Goal: Task Accomplishment & Management: Manage account settings

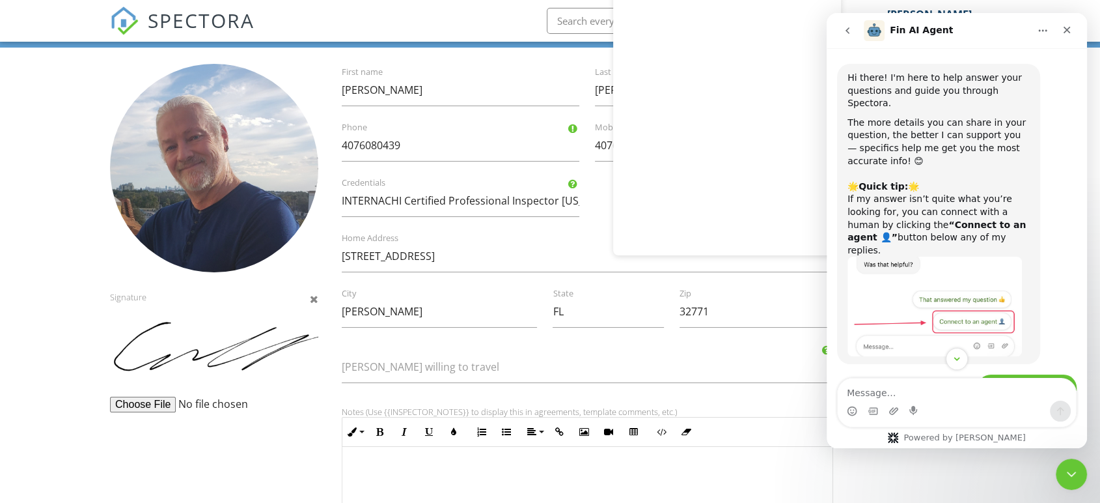
scroll to position [1, 0]
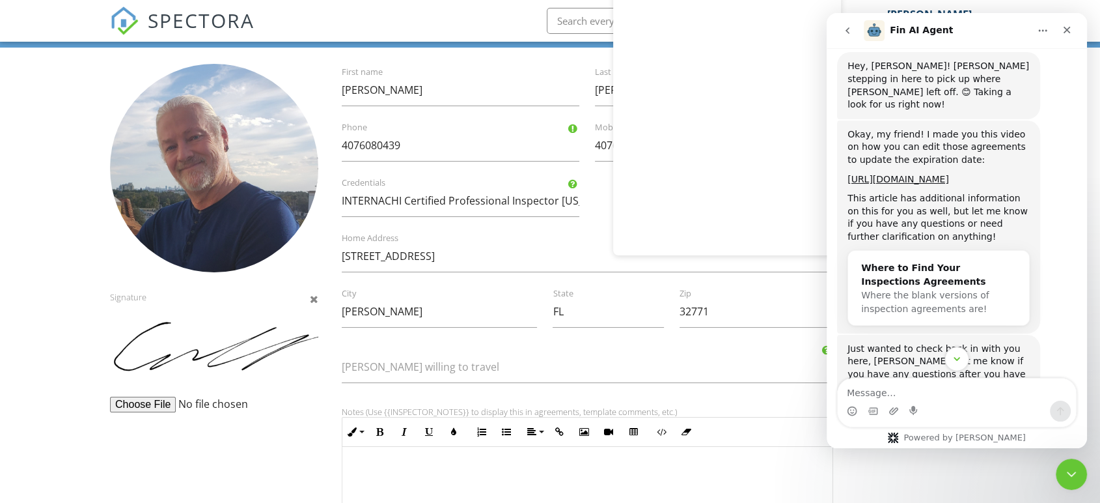
click at [952, 367] on button "Scroll to bottom" at bounding box center [957, 358] width 24 height 24
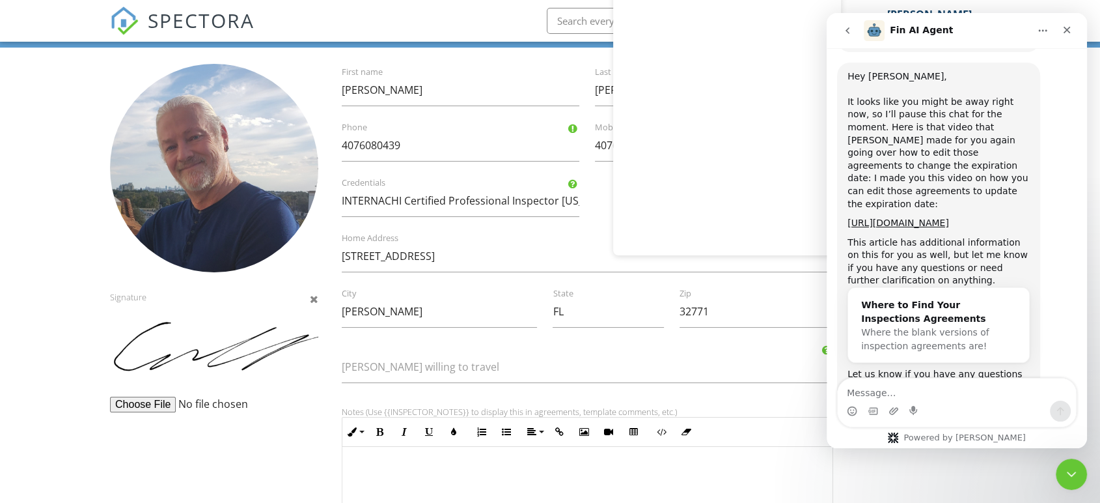
scroll to position [1780, 0]
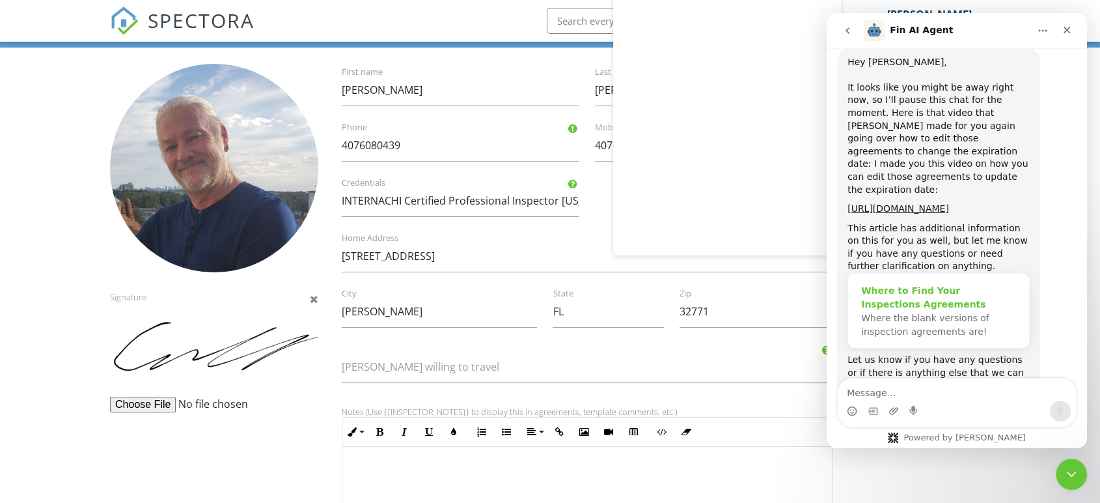
click at [949, 284] on div "Where to Find Your Inspections Agreements" at bounding box center [938, 297] width 155 height 27
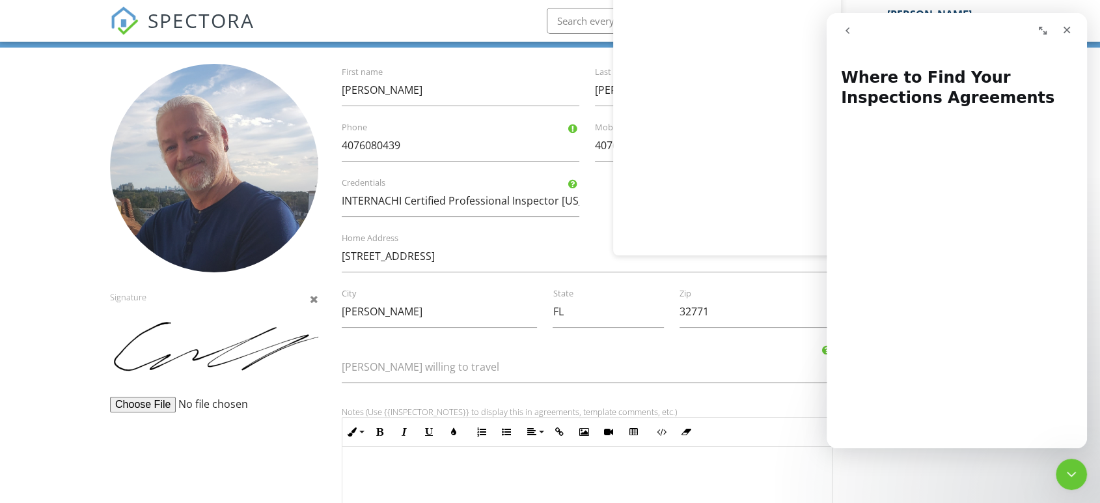
click at [855, 40] on button "go back" at bounding box center [847, 30] width 25 height 25
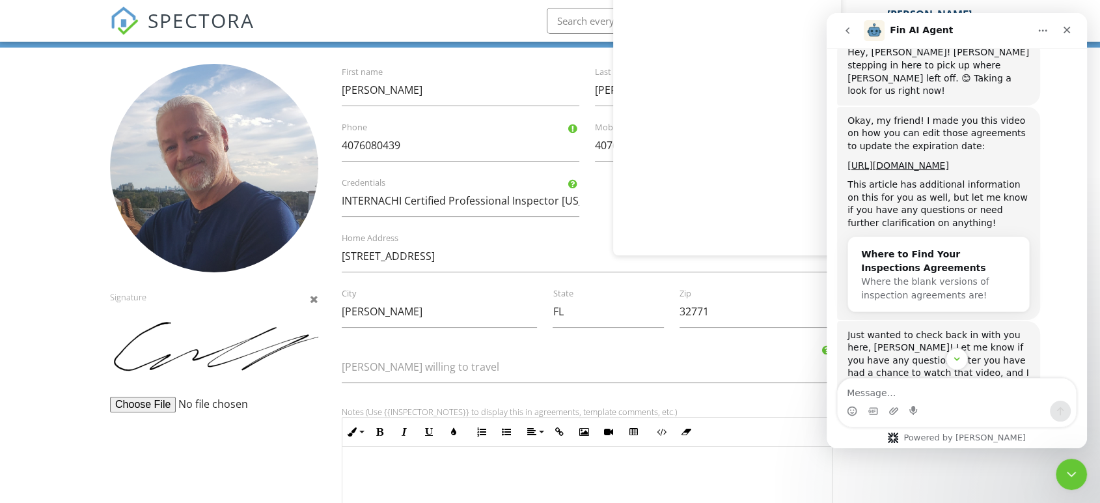
scroll to position [1274, 0]
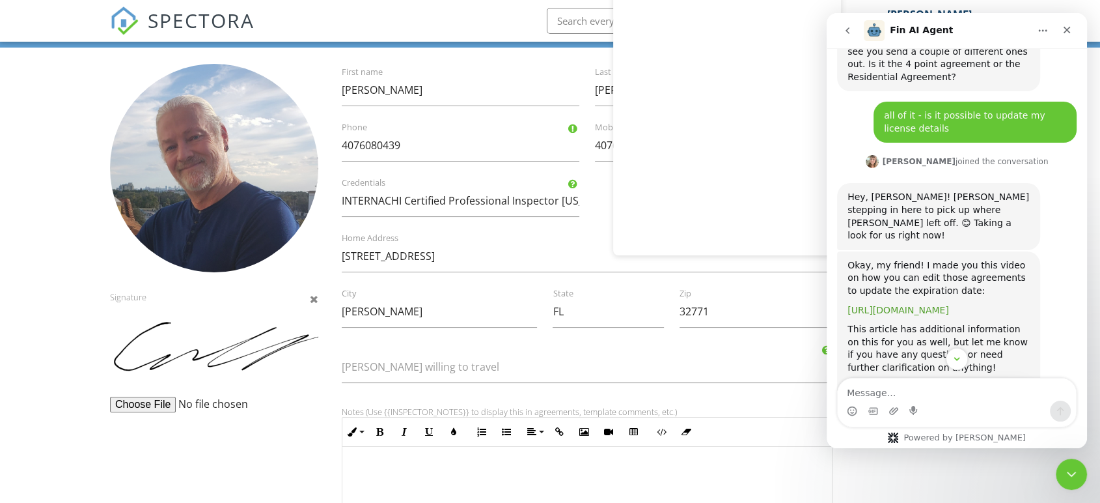
click at [921, 305] on link "https://share.zight.com/jkukErdw" at bounding box center [899, 310] width 102 height 10
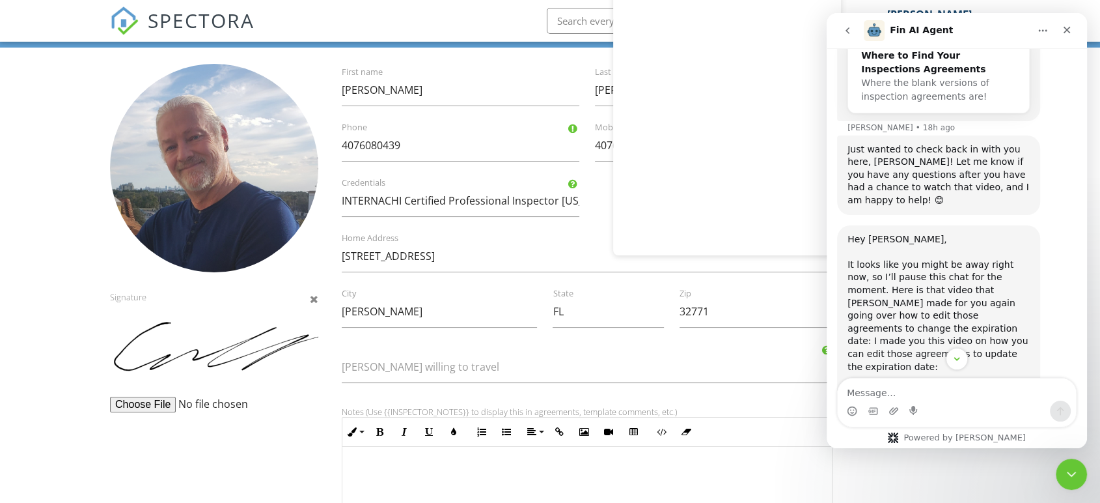
scroll to position [1625, 0]
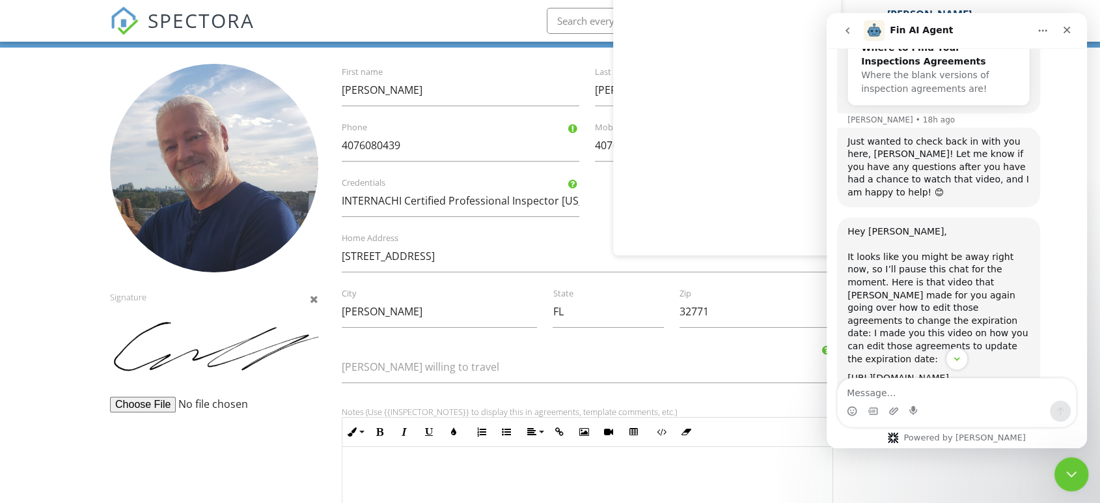
click at [1070, 473] on icon "Close Intercom Messenger" at bounding box center [1069, 471] width 9 height 5
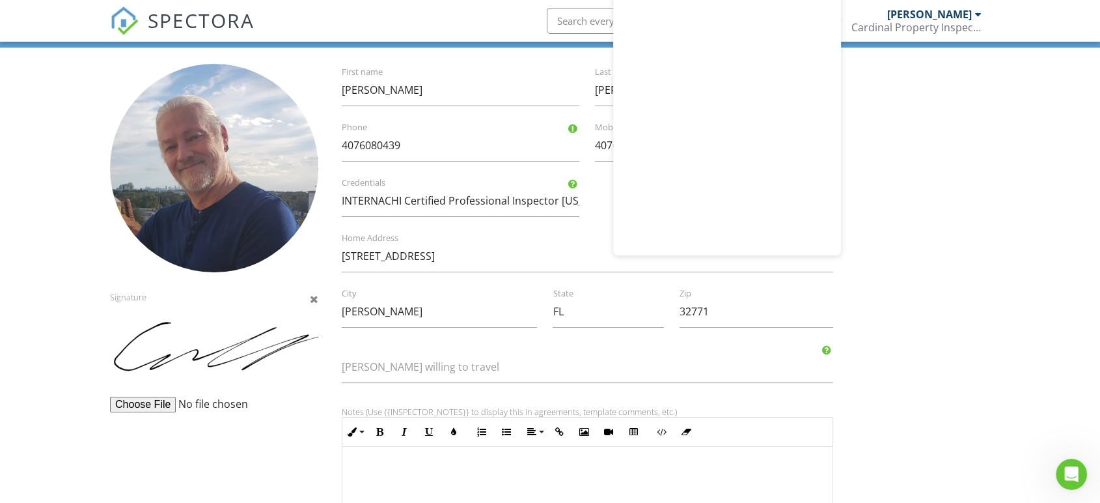
click at [971, 24] on div "Cardinal Property Inspection" at bounding box center [917, 27] width 130 height 13
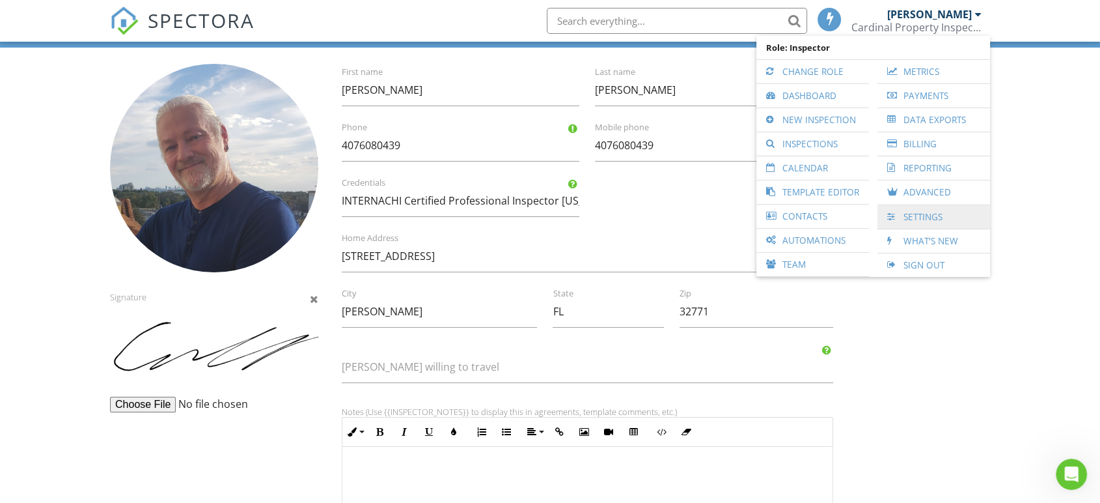
click at [902, 220] on link "Settings" at bounding box center [934, 216] width 100 height 23
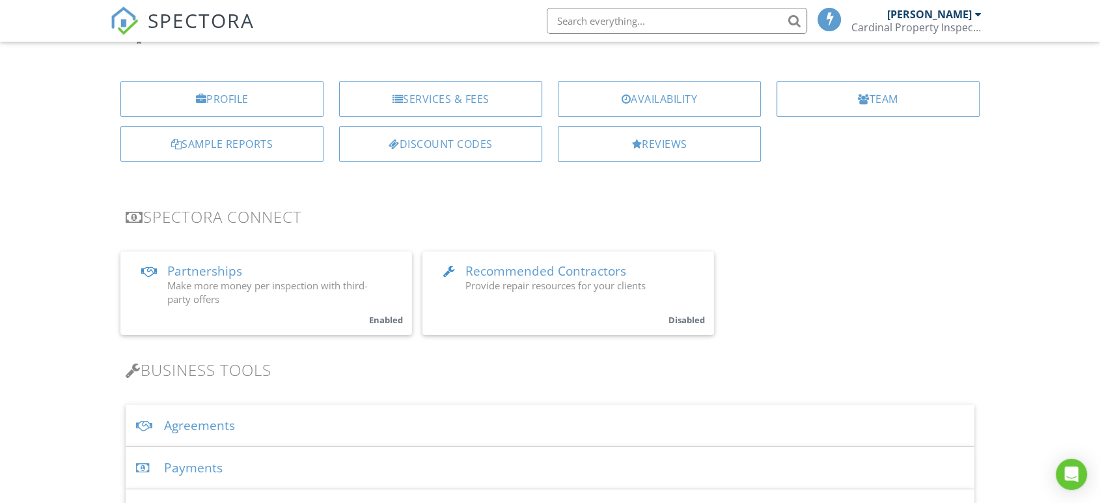
scroll to position [289, 0]
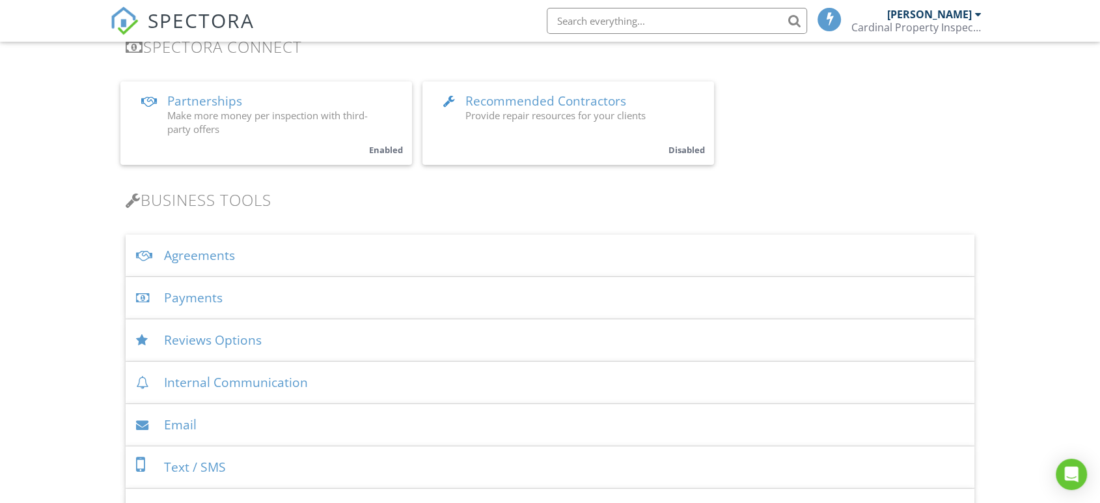
click at [276, 255] on div "Agreements" at bounding box center [550, 255] width 849 height 42
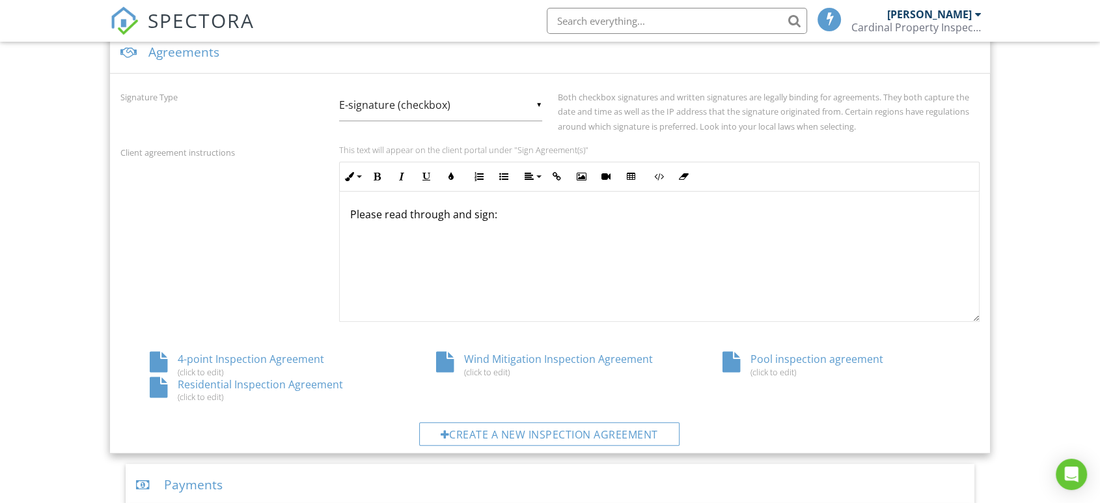
scroll to position [495, 0]
click at [268, 357] on div "4-point Inspection Agreement (click to edit)" at bounding box center [263, 361] width 286 height 25
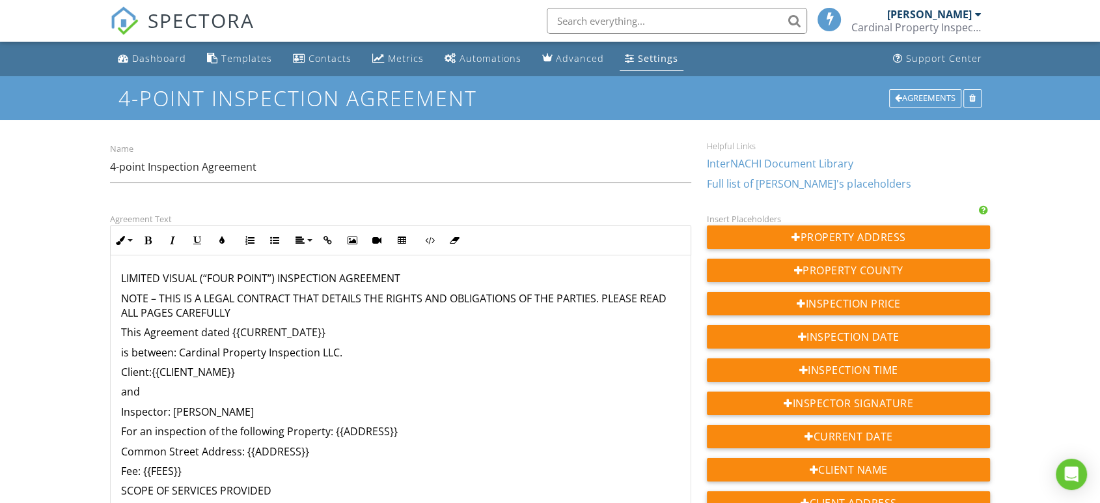
drag, startPoint x: 686, startPoint y: 395, endPoint x: 686, endPoint y: 508, distance: 113.3
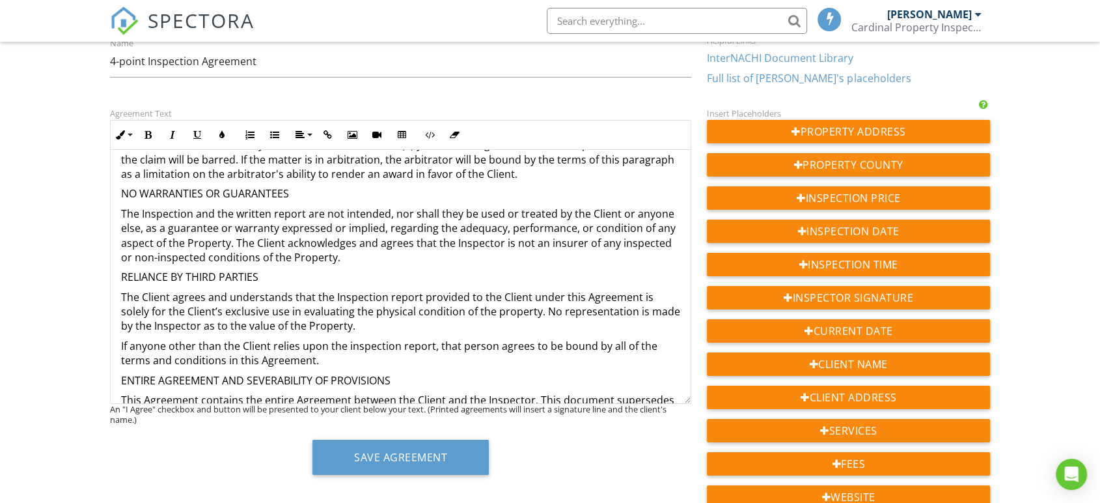
scroll to position [2017, 0]
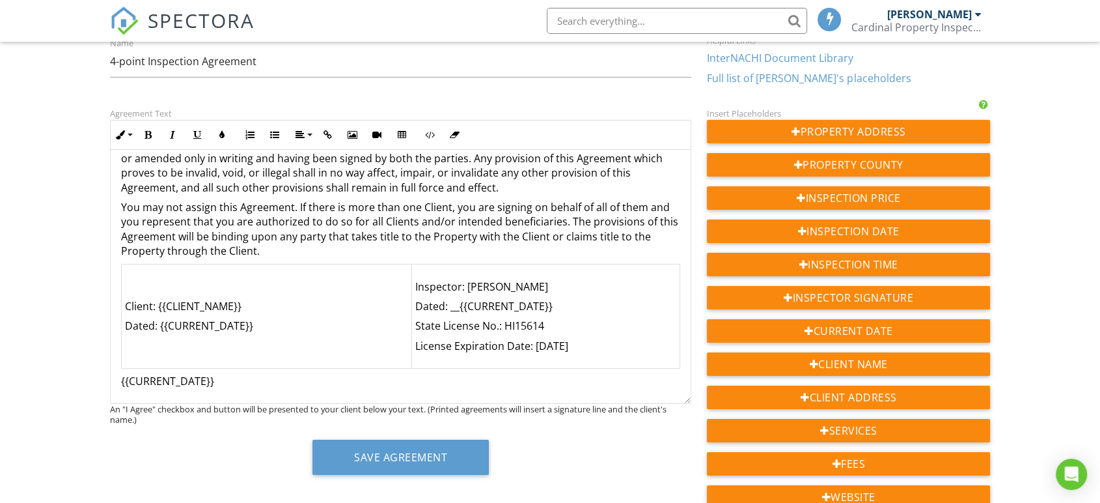
click at [585, 342] on p "License Expiration Date: July 31, 2024" at bounding box center [545, 346] width 261 height 14
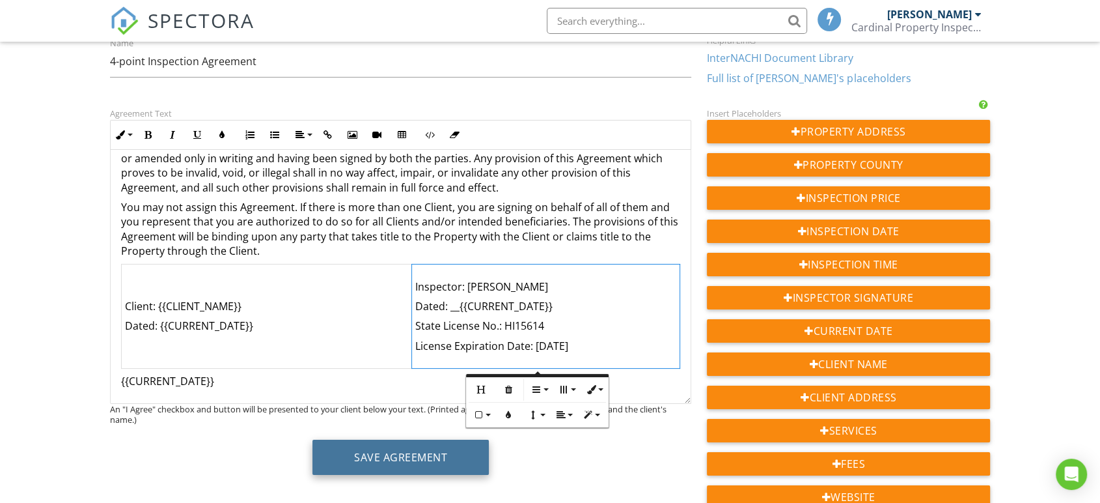
click at [406, 456] on button "Save Agreement" at bounding box center [400, 456] width 176 height 35
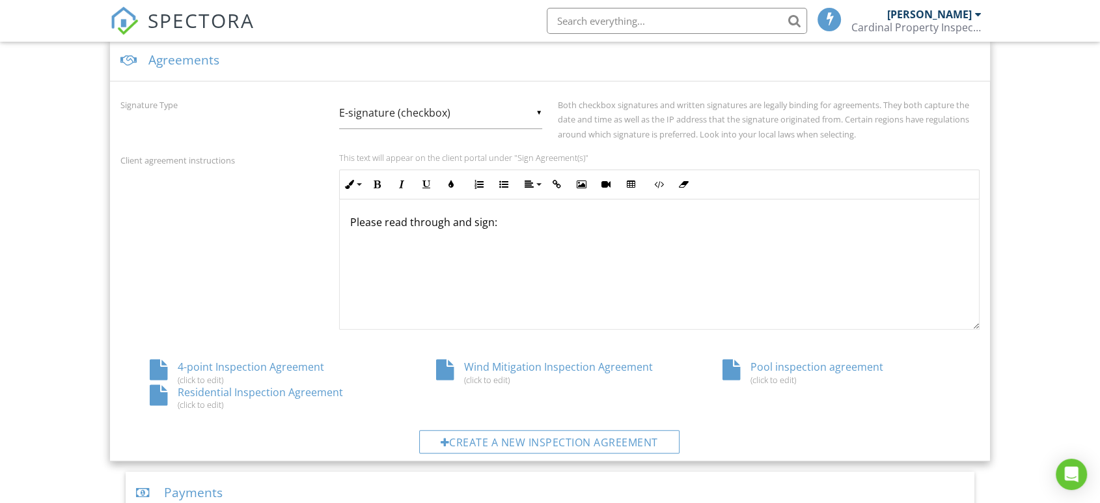
scroll to position [495, 0]
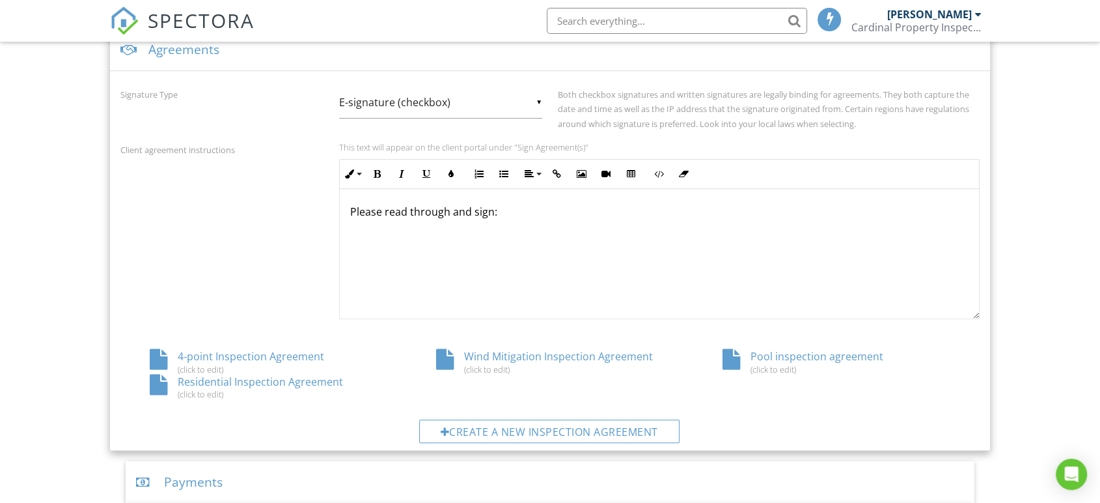
click at [274, 378] on div "Residential Inspection Agreement (click to edit)" at bounding box center [263, 386] width 286 height 25
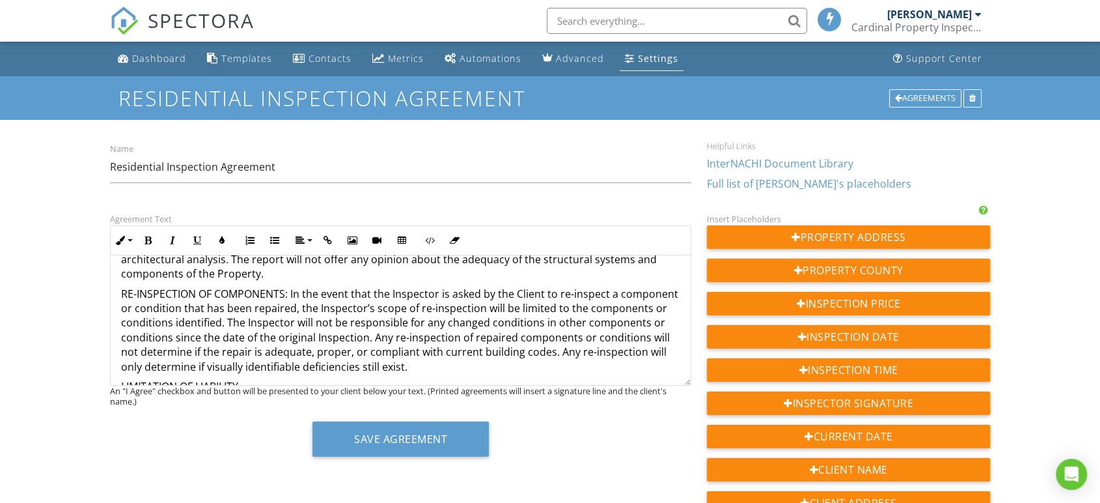
scroll to position [2463, 0]
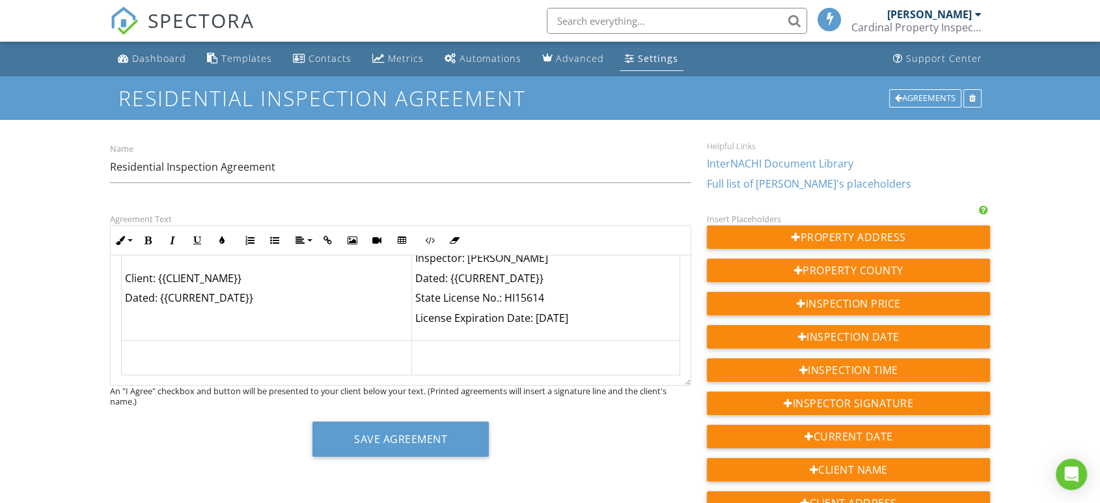
click at [590, 316] on p "License Expiration Date: [DATE]" at bounding box center [545, 318] width 261 height 14
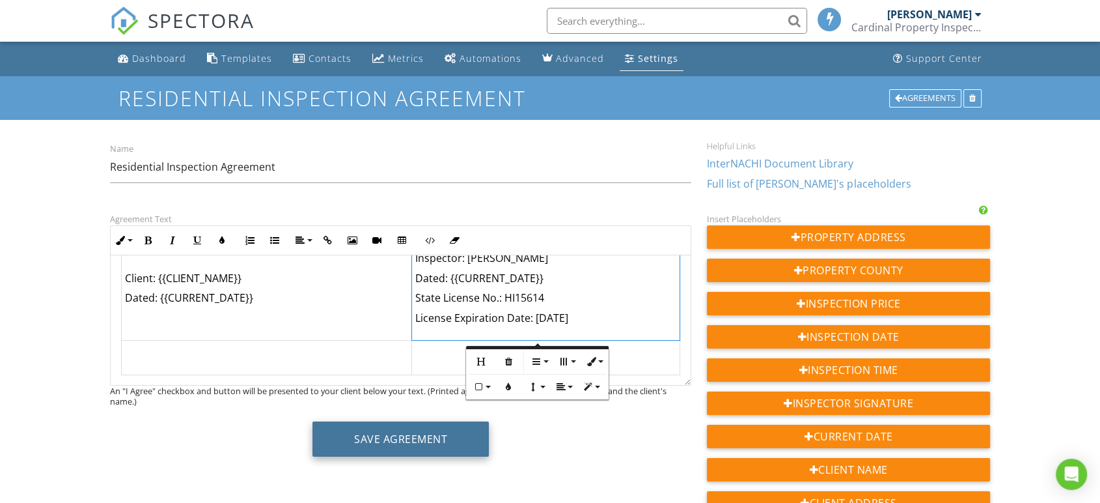
click at [426, 451] on button "Save Agreement" at bounding box center [400, 438] width 176 height 35
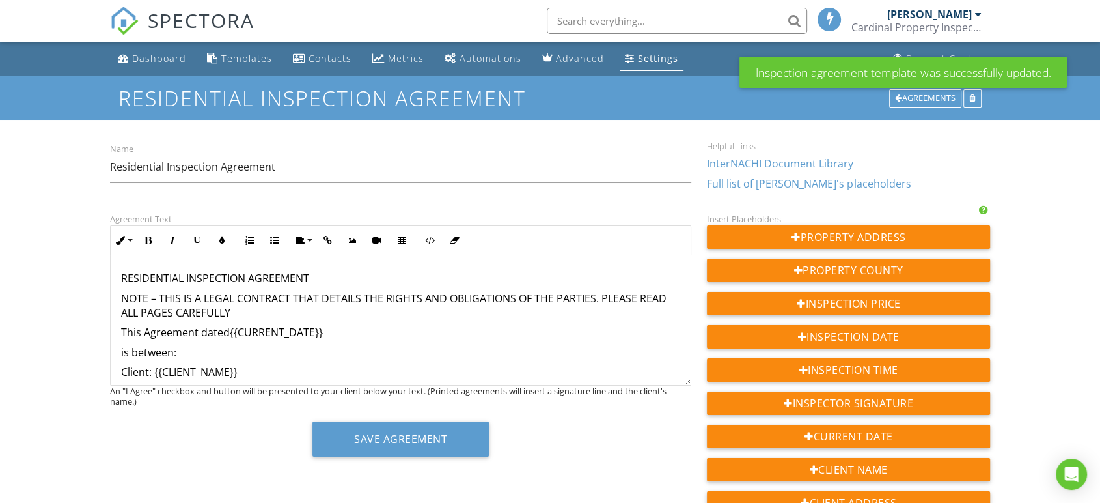
click at [936, 22] on div "Cardinal Property Inspection" at bounding box center [917, 27] width 130 height 13
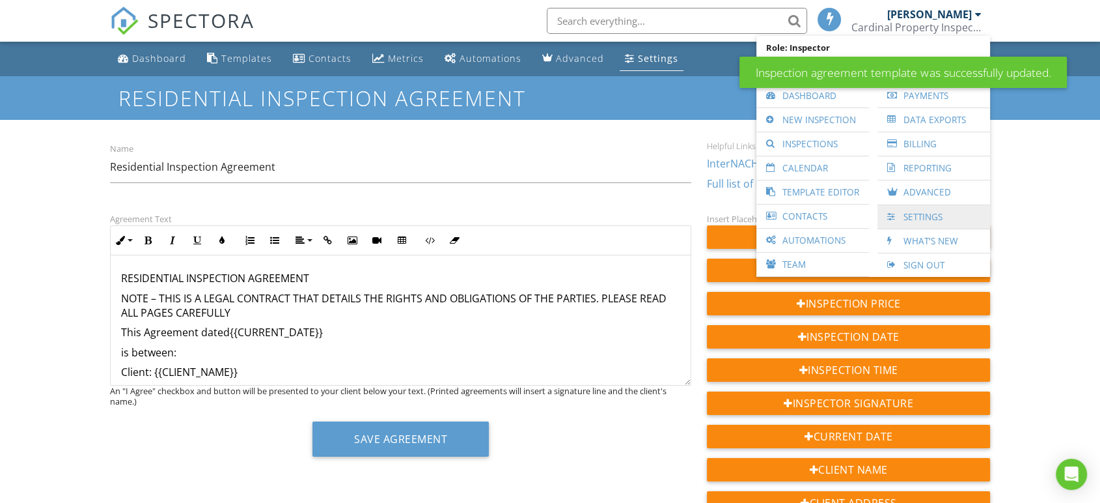
click at [905, 214] on link "Settings" at bounding box center [934, 216] width 100 height 23
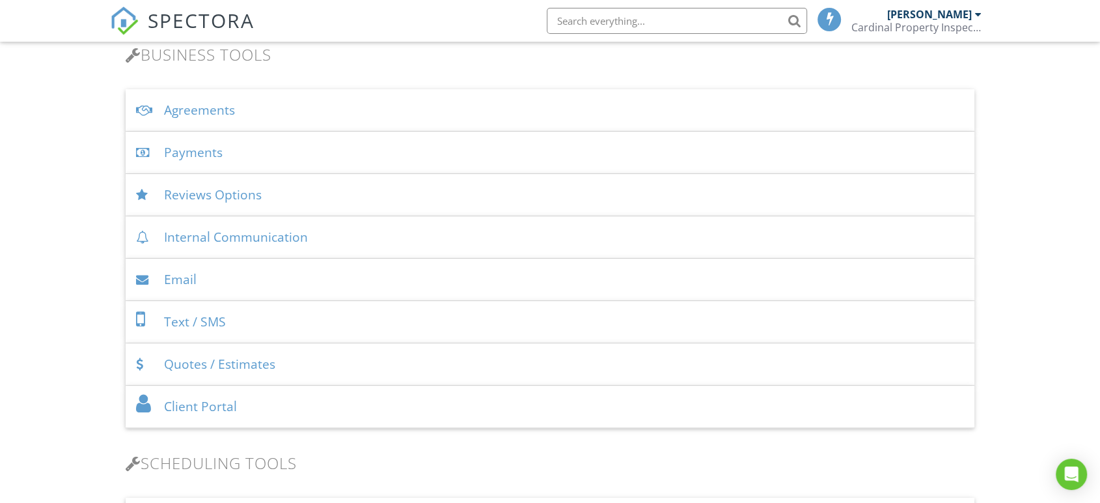
scroll to position [410, 0]
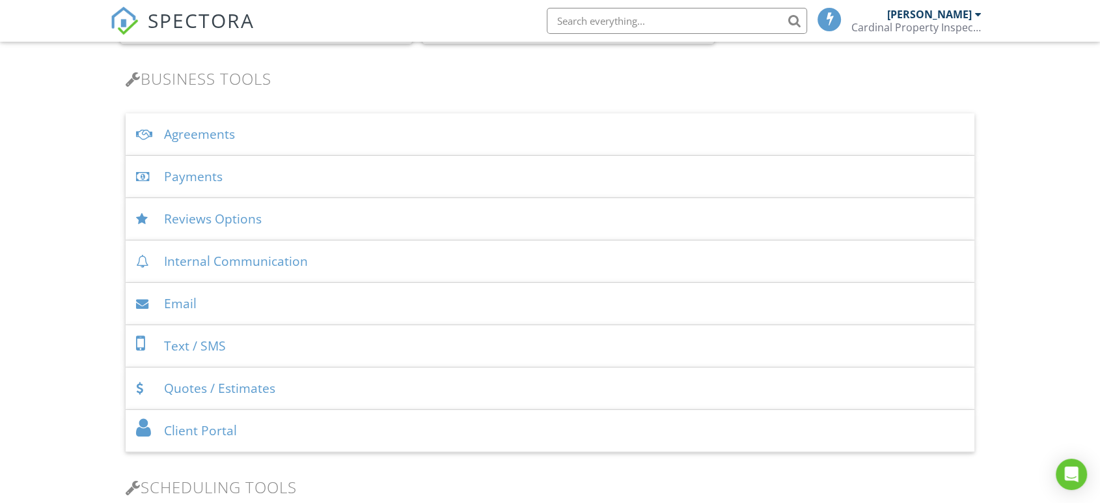
click at [260, 137] on div "Agreements" at bounding box center [550, 134] width 849 height 42
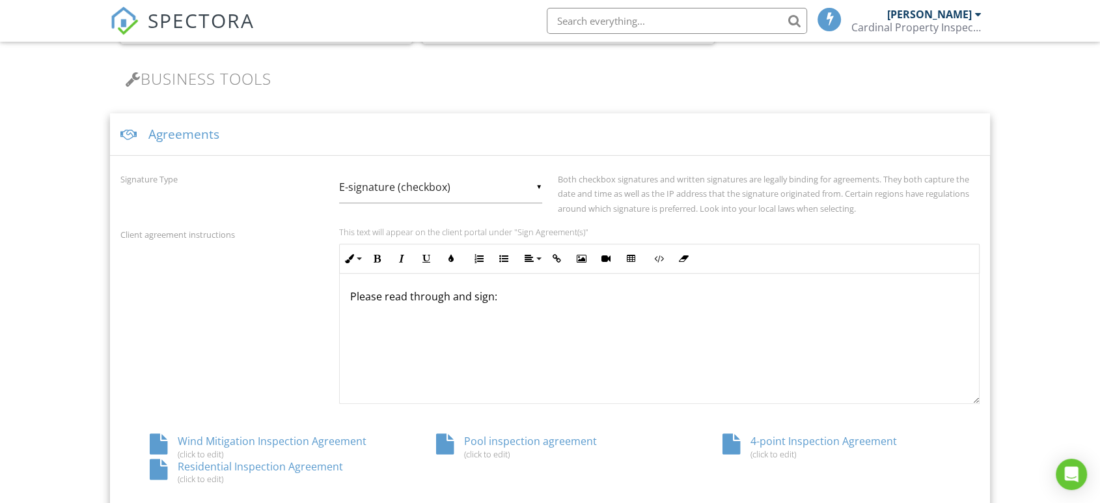
click at [512, 443] on div "Pool inspection agreement (click to edit)" at bounding box center [550, 446] width 286 height 25
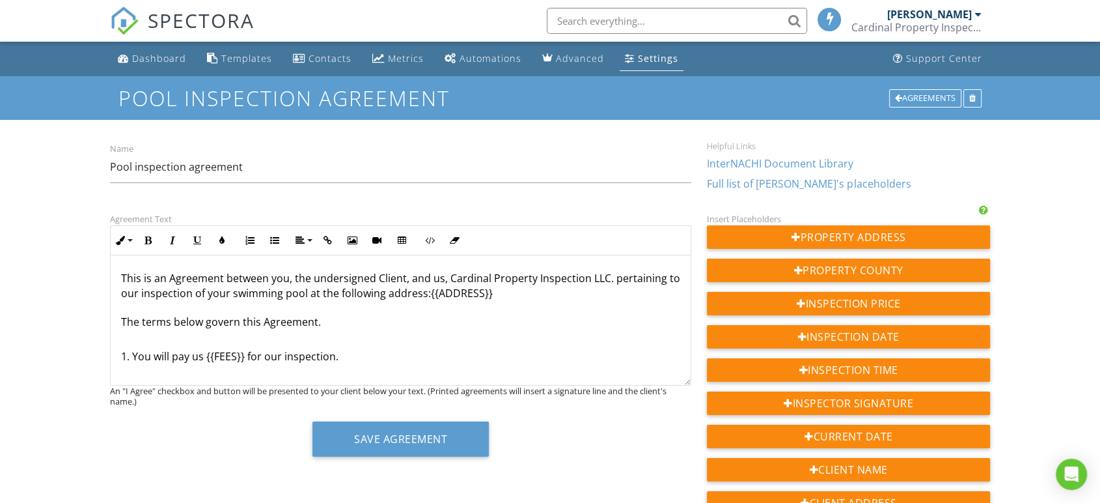
scroll to position [848, 0]
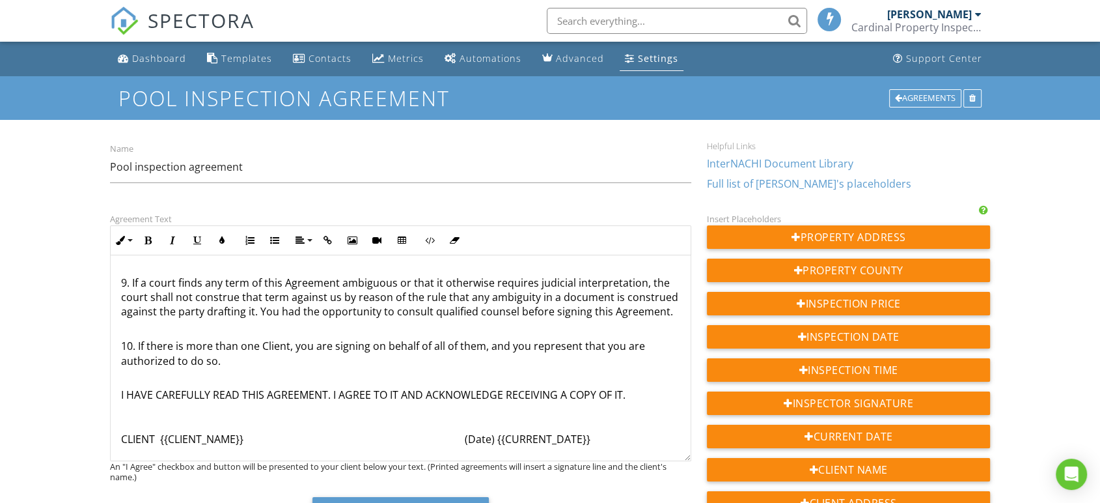
drag, startPoint x: 687, startPoint y: 387, endPoint x: 686, endPoint y: 460, distance: 72.9
click at [686, 460] on div "This is an Agreement between you, the undersigned Client, and us, Cardinal Prop…" at bounding box center [400, 358] width 581 height 206
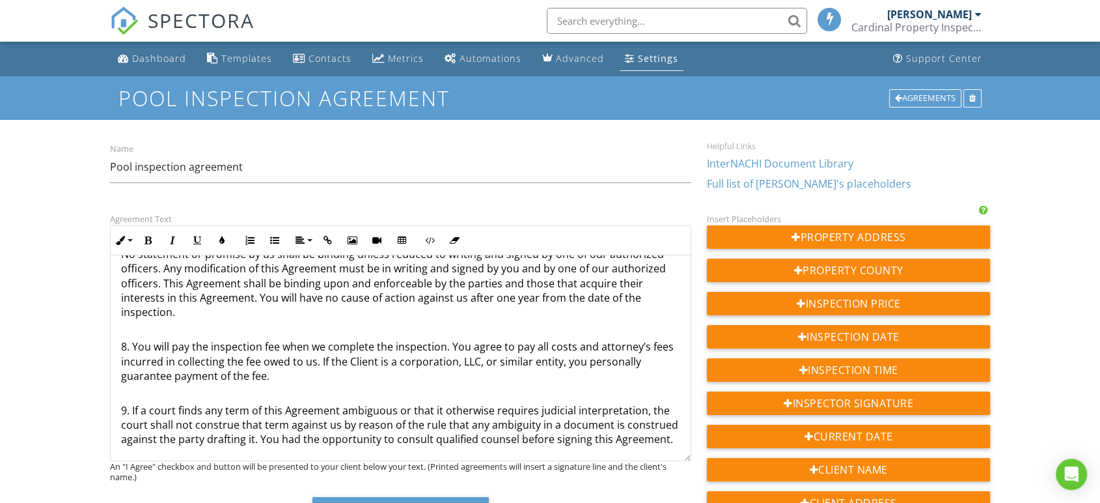
scroll to position [771, 0]
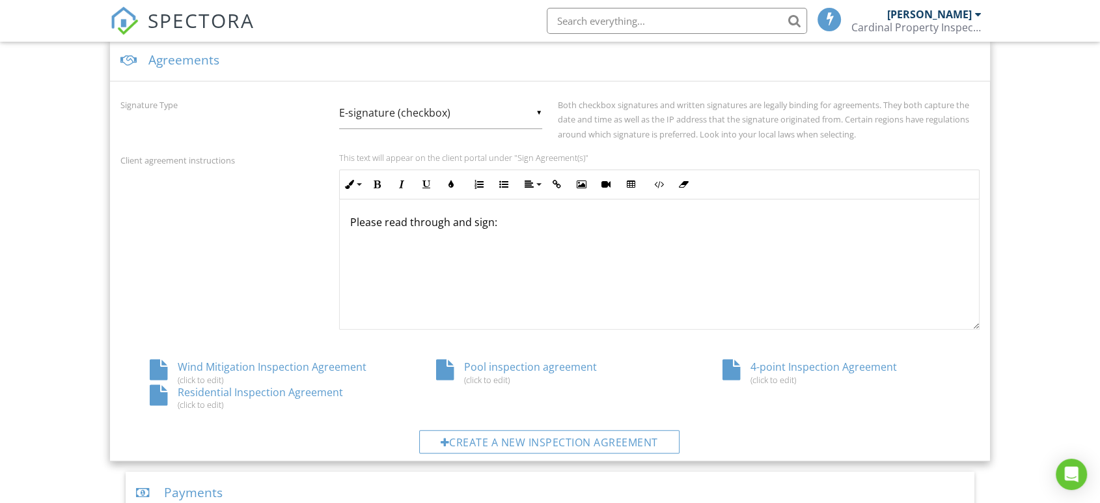
scroll to position [410, 0]
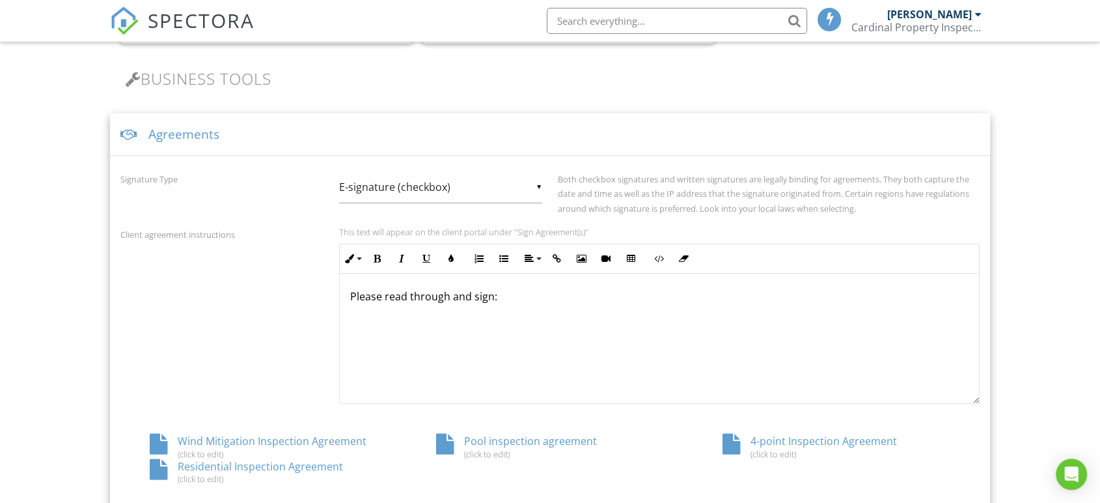
click at [217, 442] on div "Wind Mitigation Inspection Agreement (click to edit)" at bounding box center [263, 446] width 286 height 25
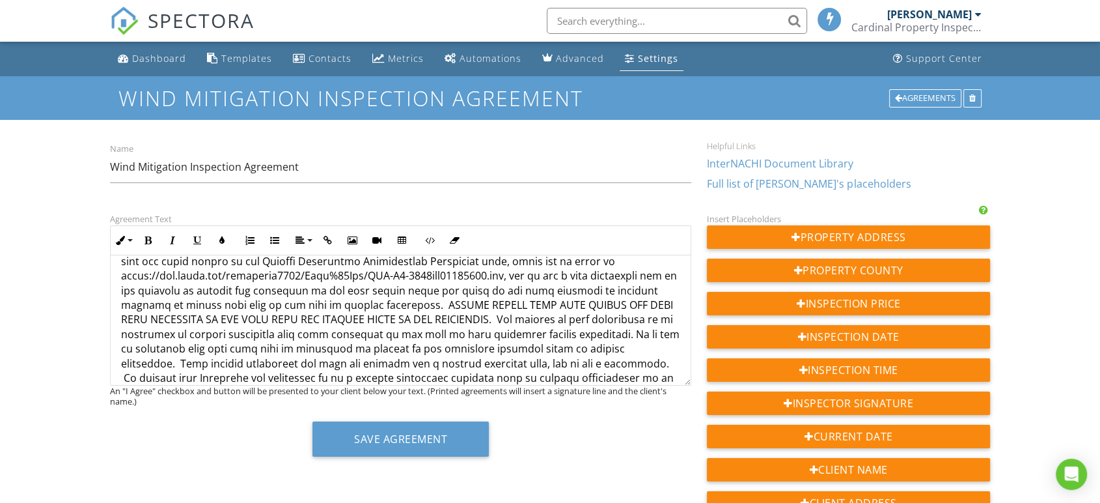
scroll to position [27, 0]
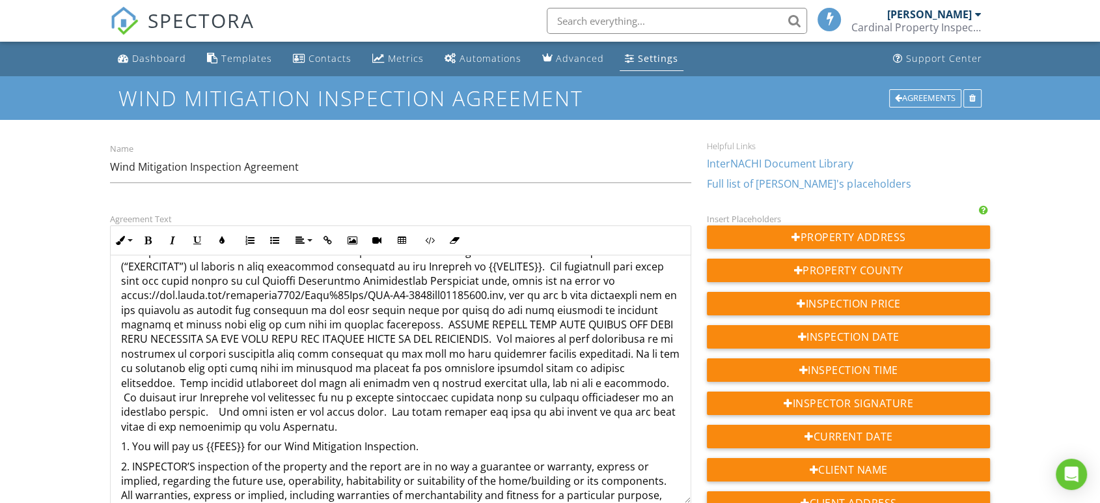
drag, startPoint x: 684, startPoint y: 384, endPoint x: 665, endPoint y: 499, distance: 116.1
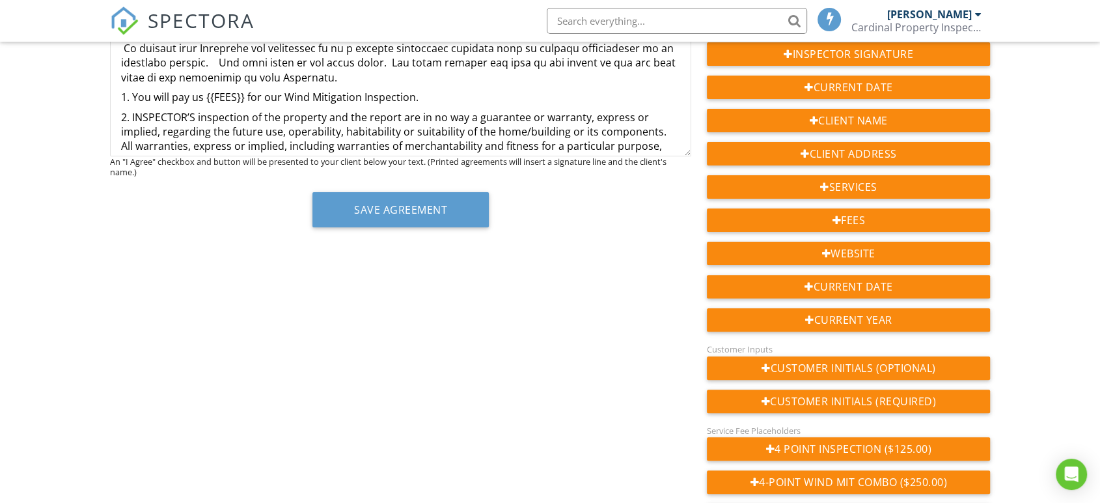
scroll to position [373, 0]
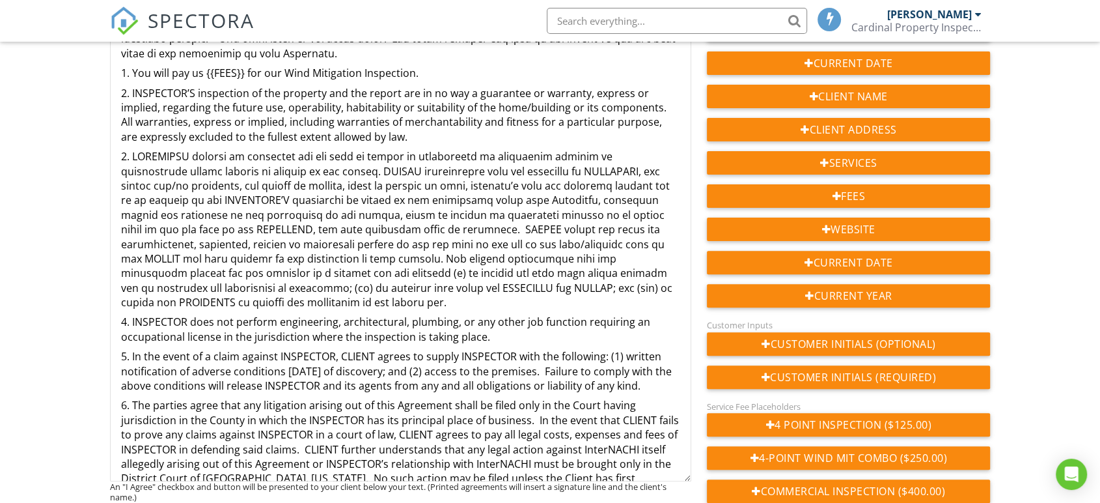
drag, startPoint x: 683, startPoint y: 129, endPoint x: 686, endPoint y: 478, distance: 349.6
click at [686, 478] on div "1. You will pay us {{FEES}} for our Wind Mitigation Inspection. 2. INSPECTOR’S …" at bounding box center [400, 181] width 581 height 599
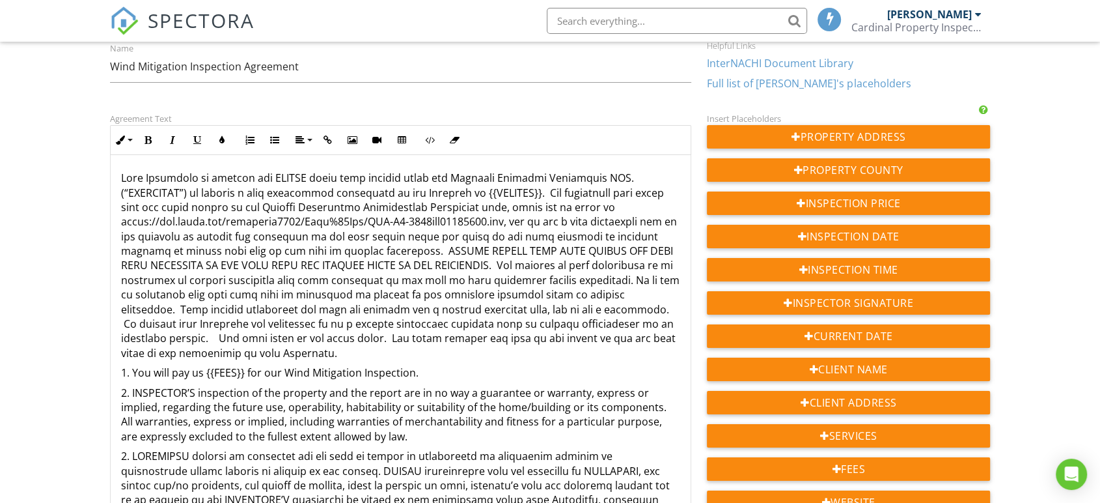
scroll to position [0, 0]
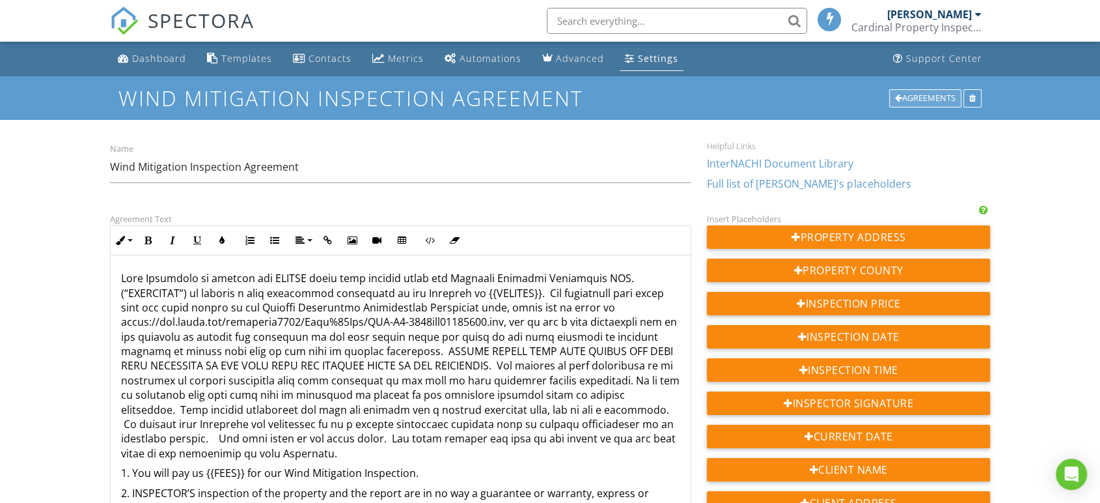
click at [917, 98] on div "Agreements" at bounding box center [925, 98] width 72 height 18
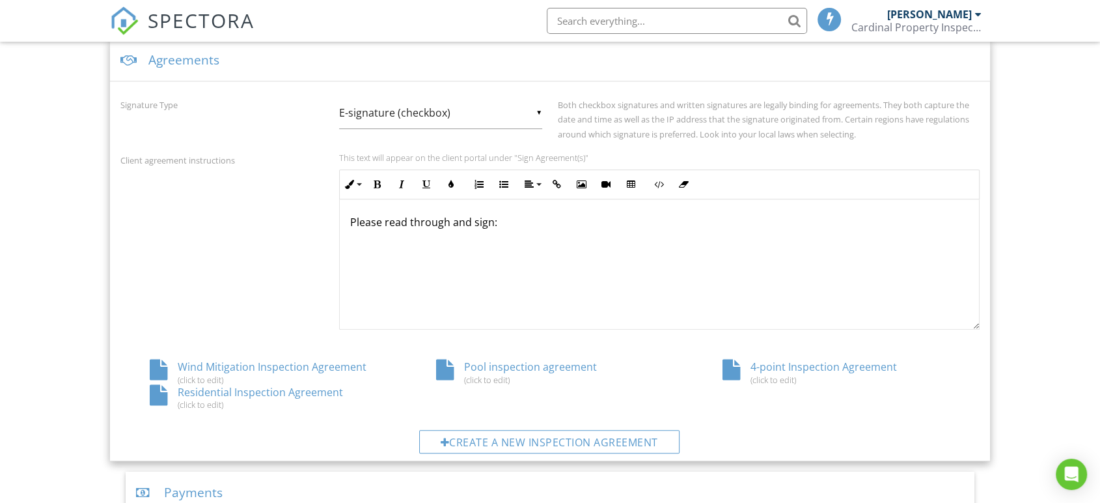
click at [818, 363] on div "4-point Inspection Agreement (click to edit)" at bounding box center [836, 371] width 286 height 25
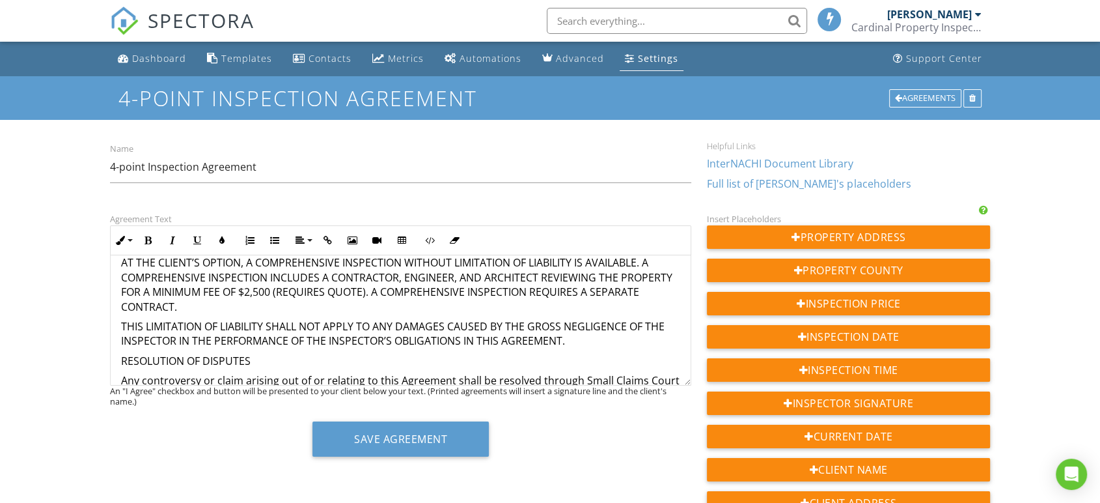
scroll to position [2140, 0]
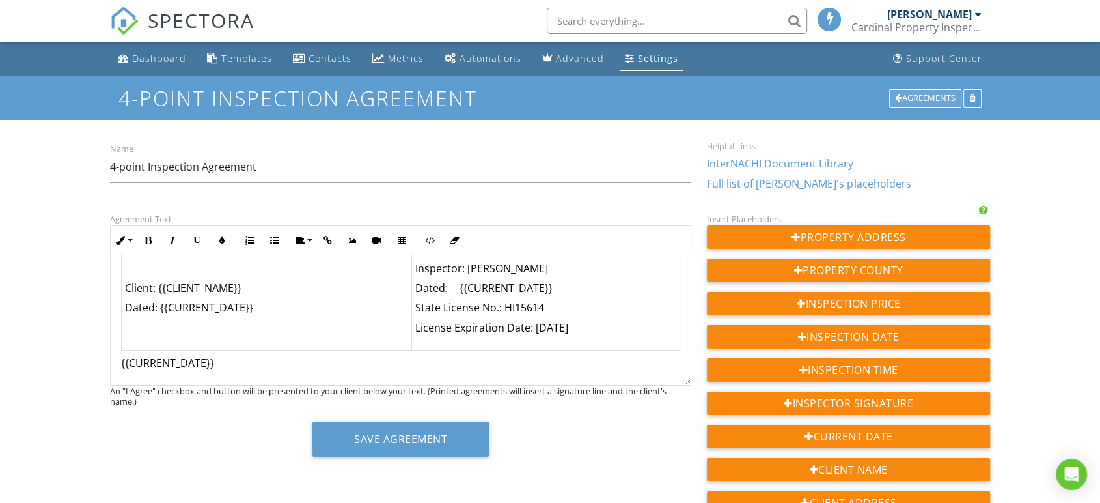
click at [927, 98] on div "Agreements" at bounding box center [925, 98] width 72 height 18
